Goal: Task Accomplishment & Management: Manage account settings

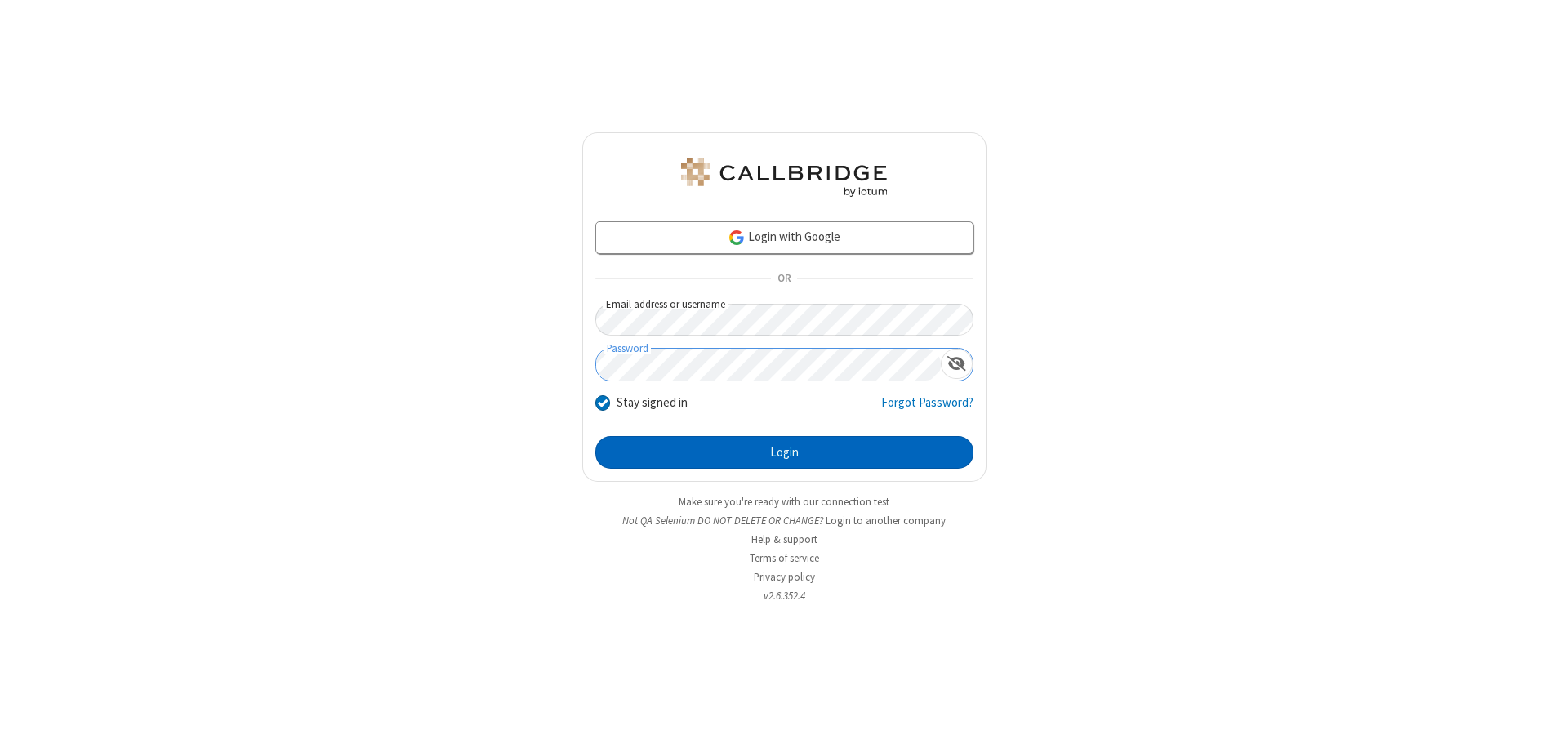
click at [784, 453] on button "Login" at bounding box center [784, 453] width 378 height 33
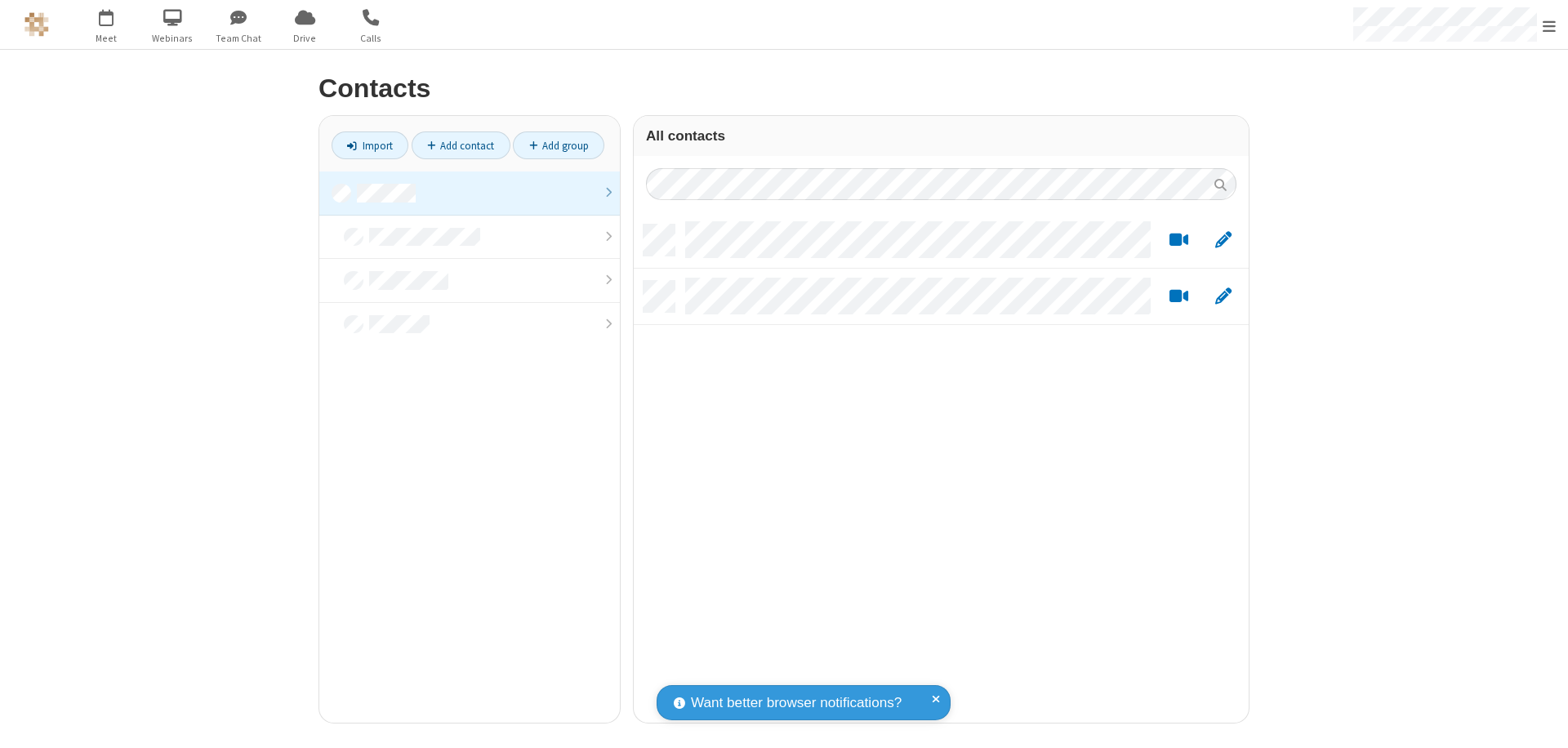
scroll to position [498, 603]
click at [470, 192] on link at bounding box center [469, 193] width 301 height 44
click at [461, 145] on link "Add contact" at bounding box center [460, 145] width 99 height 28
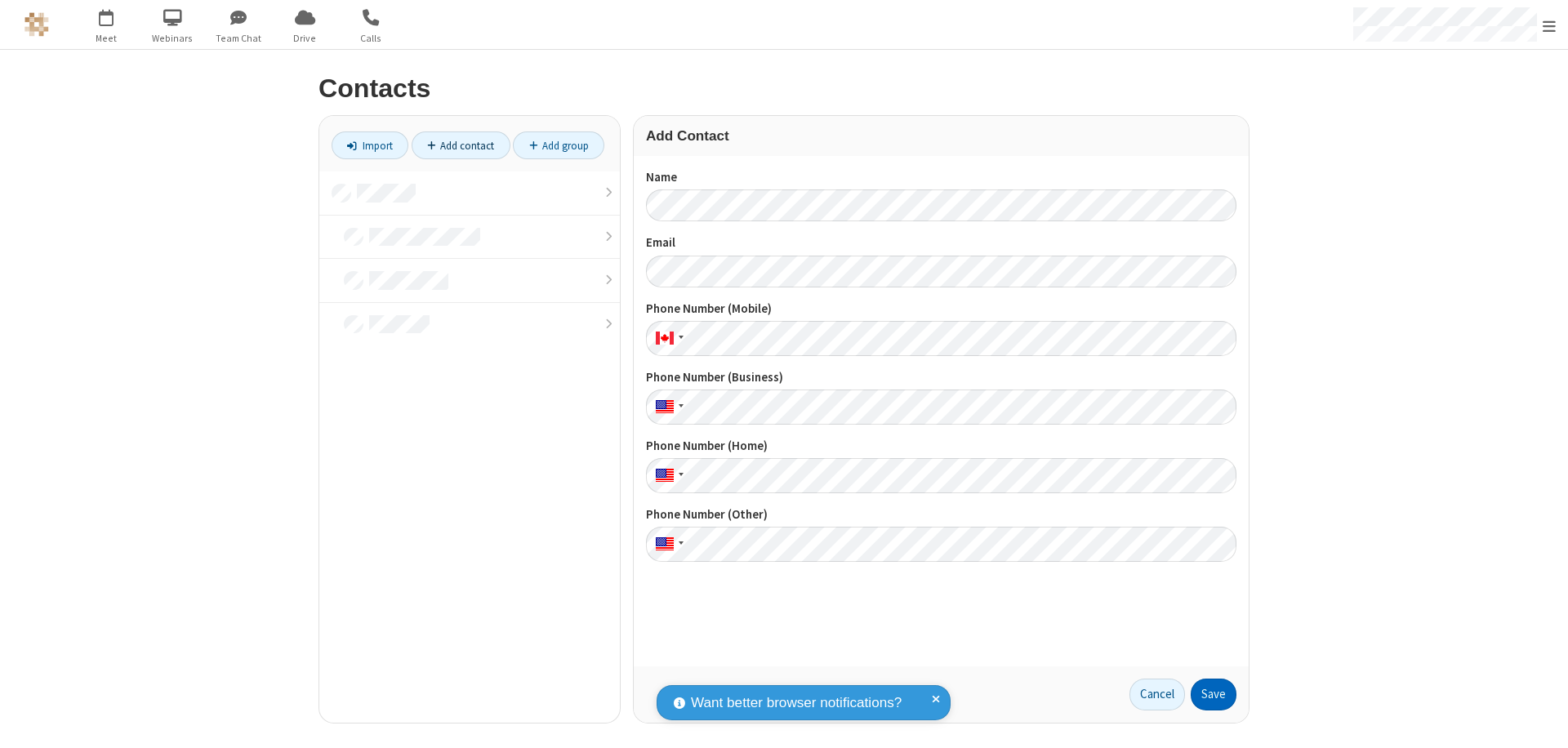
click at [1214, 694] on button "Save" at bounding box center [1213, 695] width 46 height 33
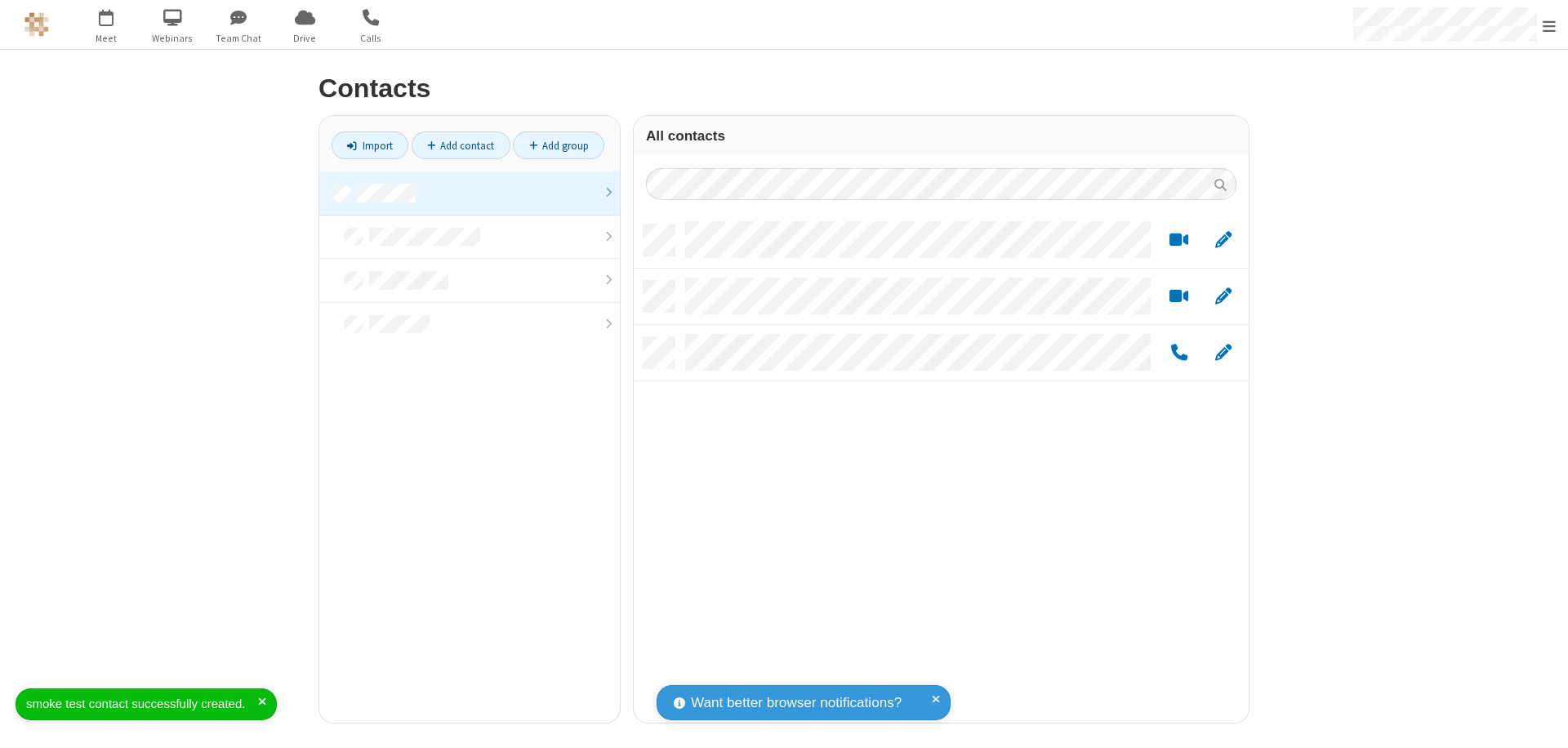
scroll to position [498, 603]
click at [461, 145] on link "Add contact" at bounding box center [460, 145] width 99 height 28
